Goal: Find specific page/section: Find specific page/section

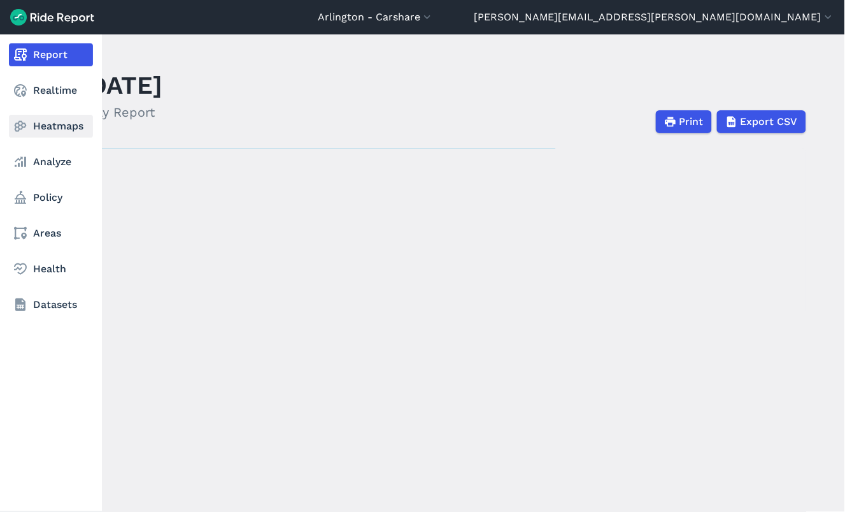
click at [38, 111] on nav "Report Realtime Heatmaps Analyze Policy Areas Health Datasets" at bounding box center [51, 179] width 102 height 291
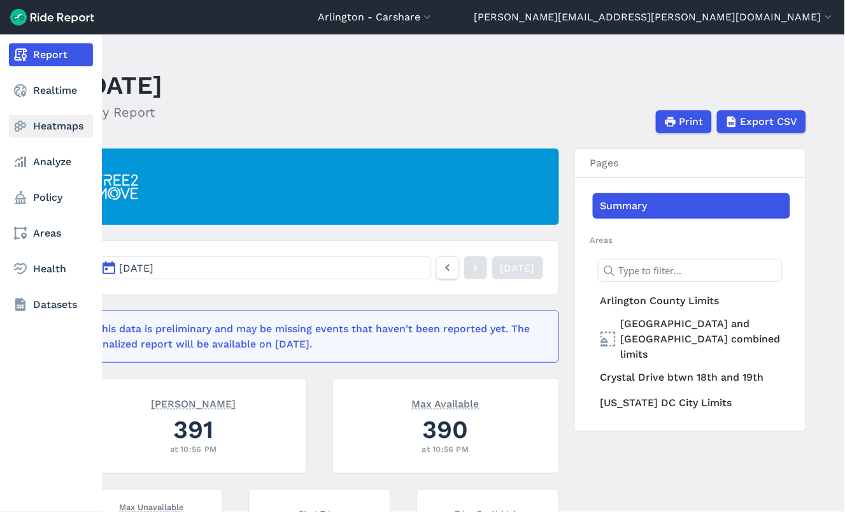
click at [40, 121] on link "Heatmaps" at bounding box center [51, 126] width 84 height 23
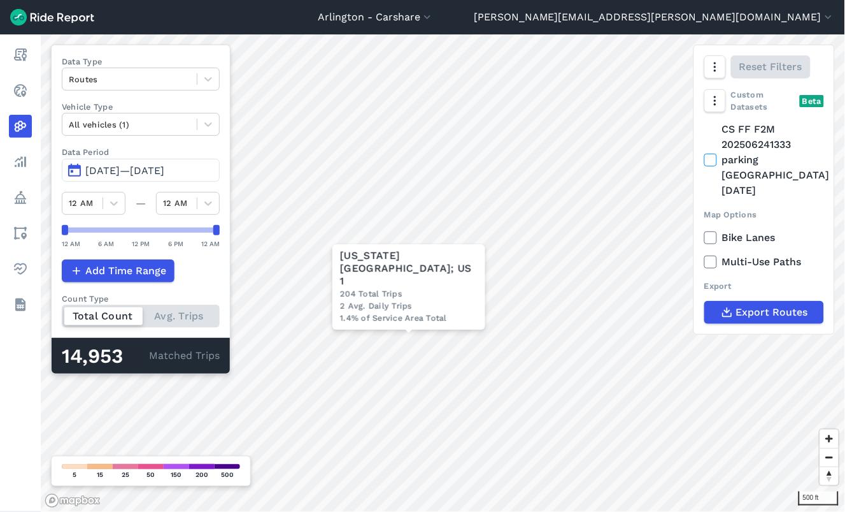
click at [403, 275] on div "[US_STATE][GEOGRAPHIC_DATA]; US 1" at bounding box center [409, 268] width 138 height 38
click at [402, 272] on div "[US_STATE][GEOGRAPHIC_DATA]; US 1" at bounding box center [409, 268] width 138 height 38
click at [398, 285] on div "[US_STATE][GEOGRAPHIC_DATA]; US 1" at bounding box center [409, 268] width 138 height 38
click at [398, 289] on div "204 Total Trips" at bounding box center [409, 293] width 138 height 12
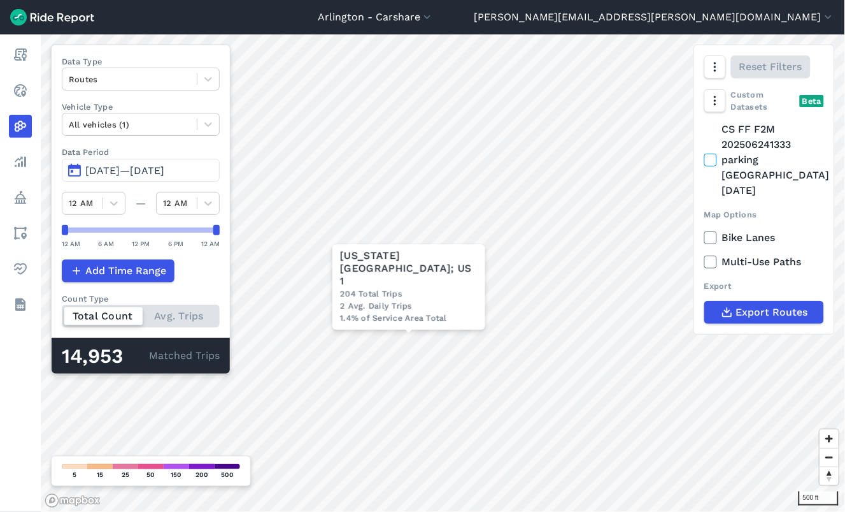
click at [398, 313] on div "1.4% of Service Area Total" at bounding box center [409, 318] width 138 height 12
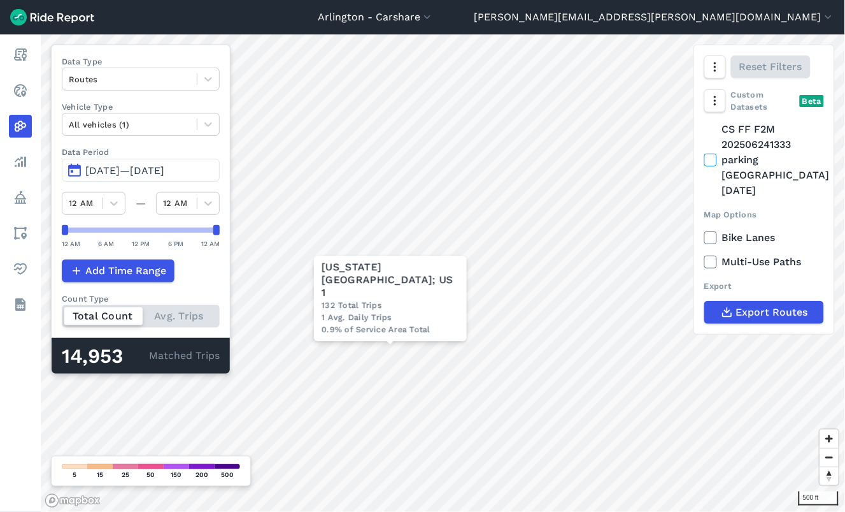
click at [712, 231] on icon at bounding box center [710, 237] width 11 height 13
click at [705, 230] on input "Bike Lanes" at bounding box center [705, 234] width 0 height 8
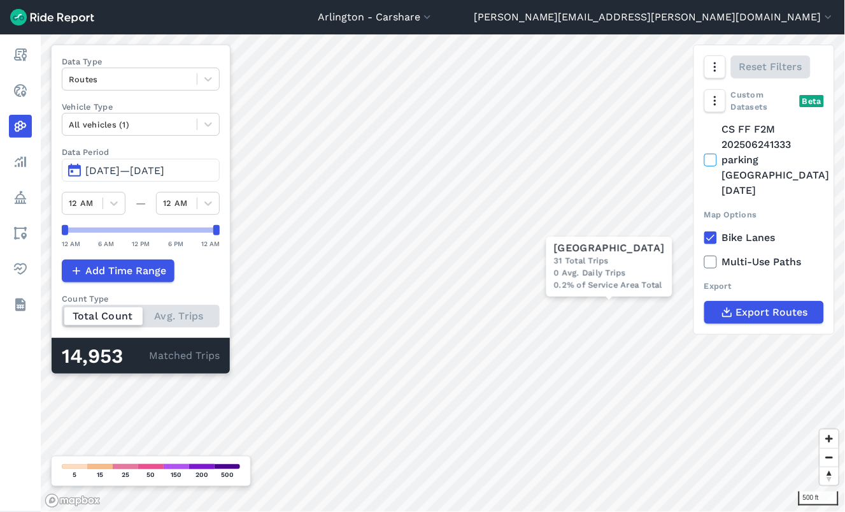
click at [710, 259] on use at bounding box center [711, 262] width 8 height 6
click at [705, 254] on input "Multi-Use Paths" at bounding box center [705, 258] width 0 height 8
click at [710, 259] on use at bounding box center [711, 262] width 8 height 6
click at [705, 254] on input "Multi-Use Paths" at bounding box center [705, 258] width 0 height 8
click at [710, 259] on use at bounding box center [711, 262] width 8 height 6
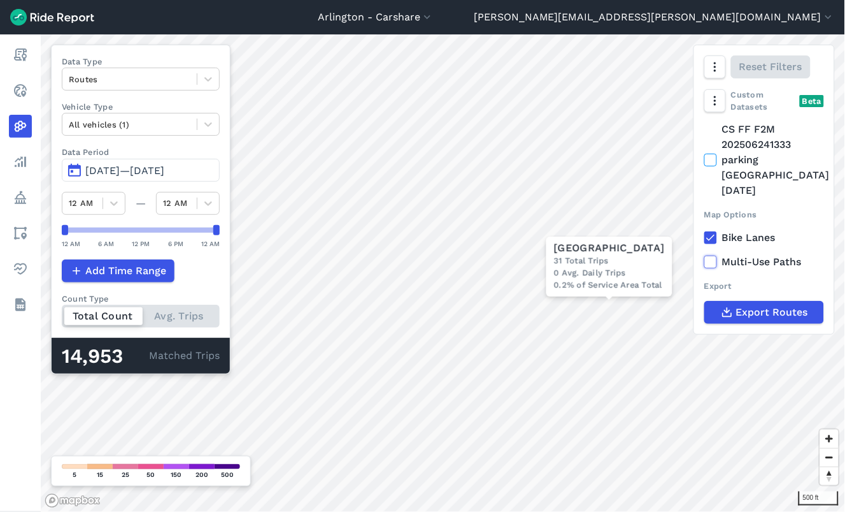
click at [705, 254] on input "Multi-Use Paths" at bounding box center [705, 258] width 0 height 8
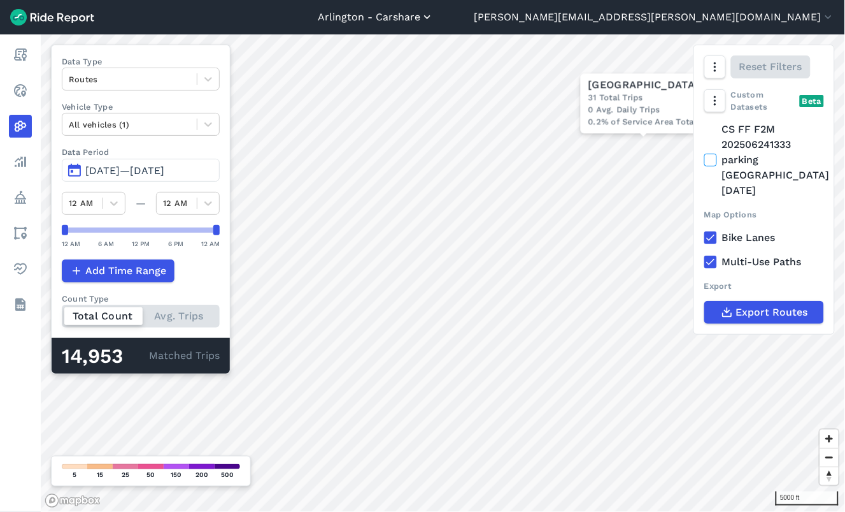
click at [434, 18] on icon "button" at bounding box center [427, 17] width 13 height 13
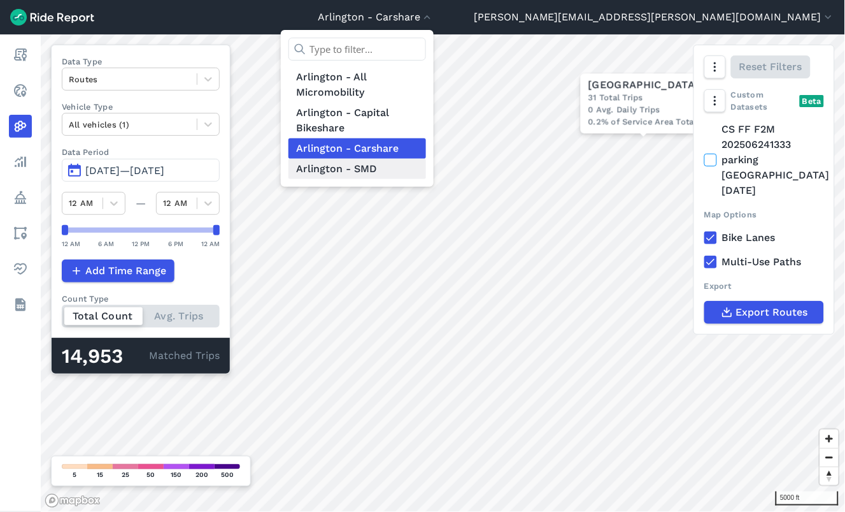
click at [426, 172] on link "Arlington - SMD" at bounding box center [358, 169] width 138 height 20
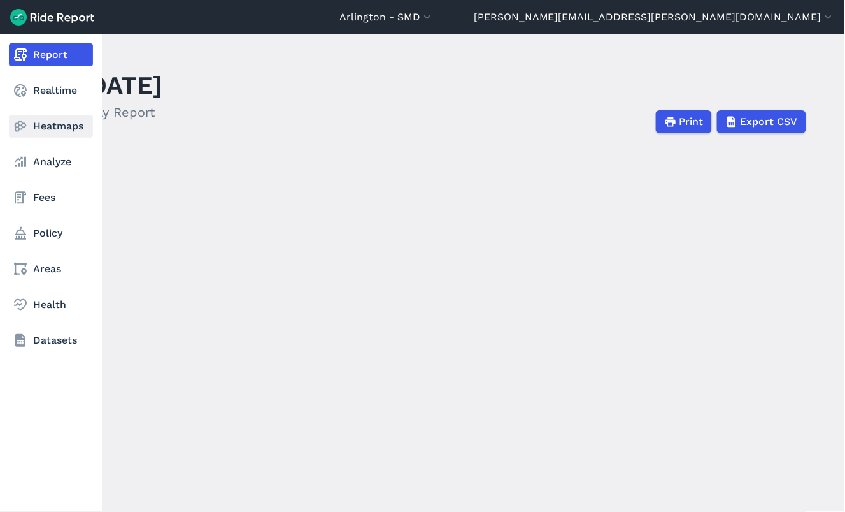
click at [22, 122] on use at bounding box center [21, 126] width 12 height 11
